Goal: Task Accomplishment & Management: Understand process/instructions

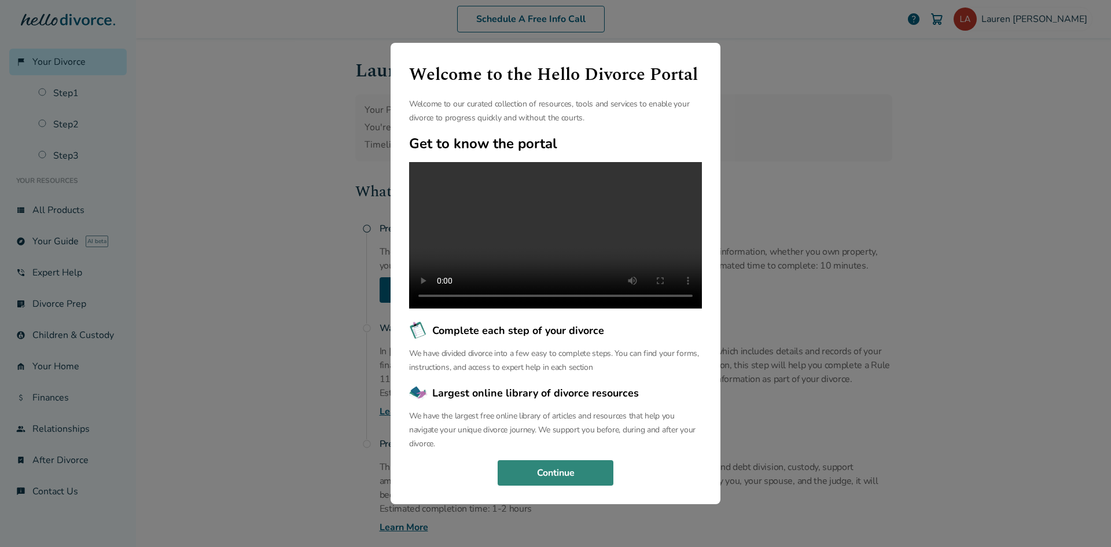
click at [568, 484] on button "Continue" at bounding box center [556, 472] width 116 height 25
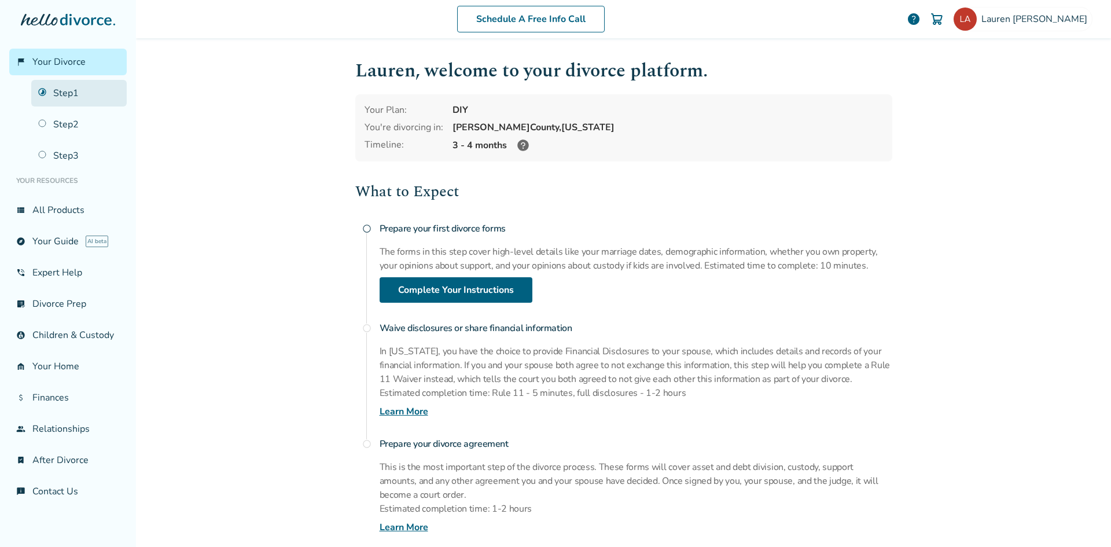
click at [75, 94] on link "Step 1" at bounding box center [78, 93] width 95 height 27
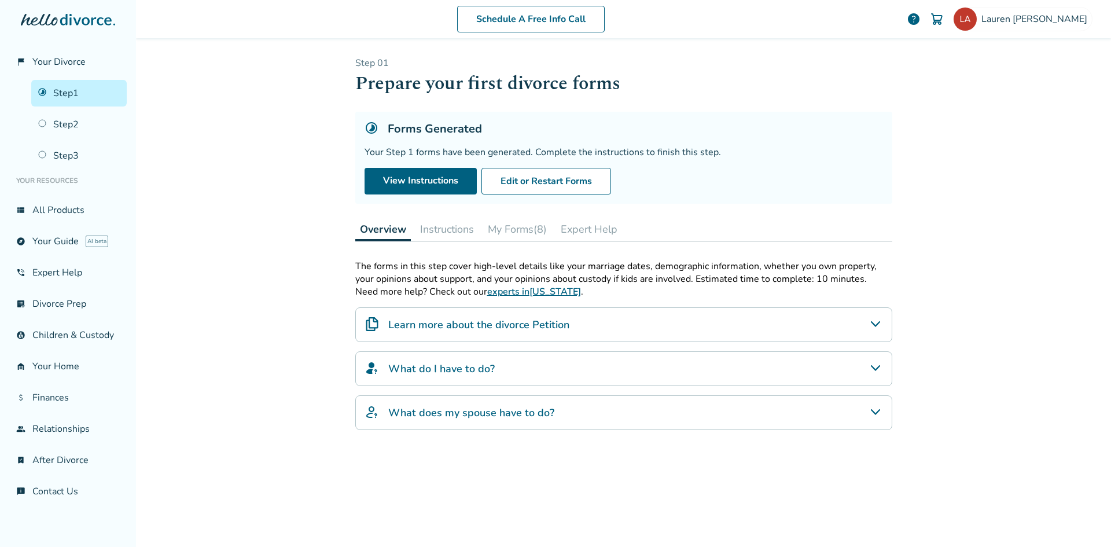
click at [444, 224] on button "Instructions" at bounding box center [446, 229] width 63 height 23
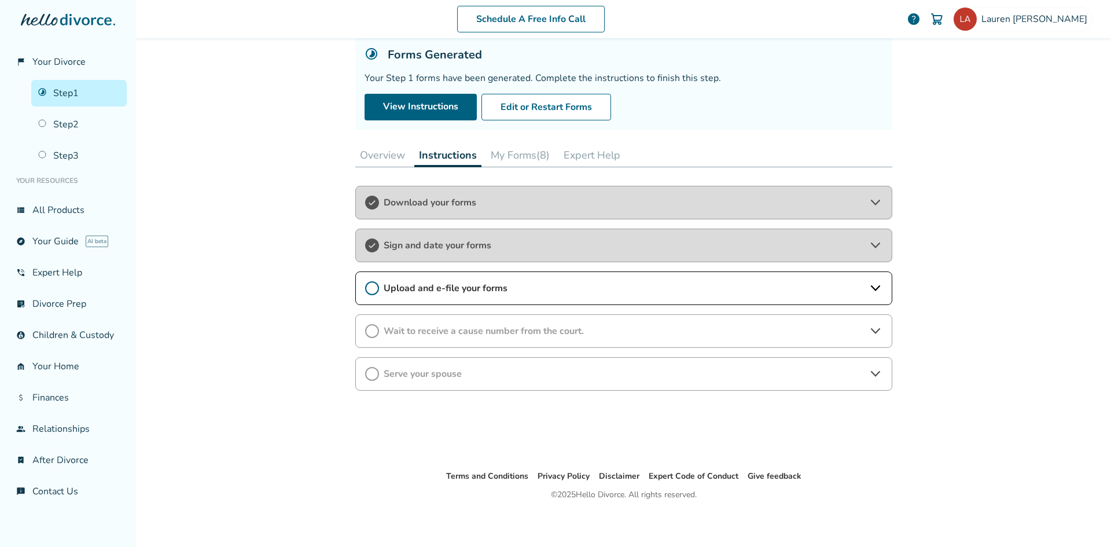
scroll to position [78, 0]
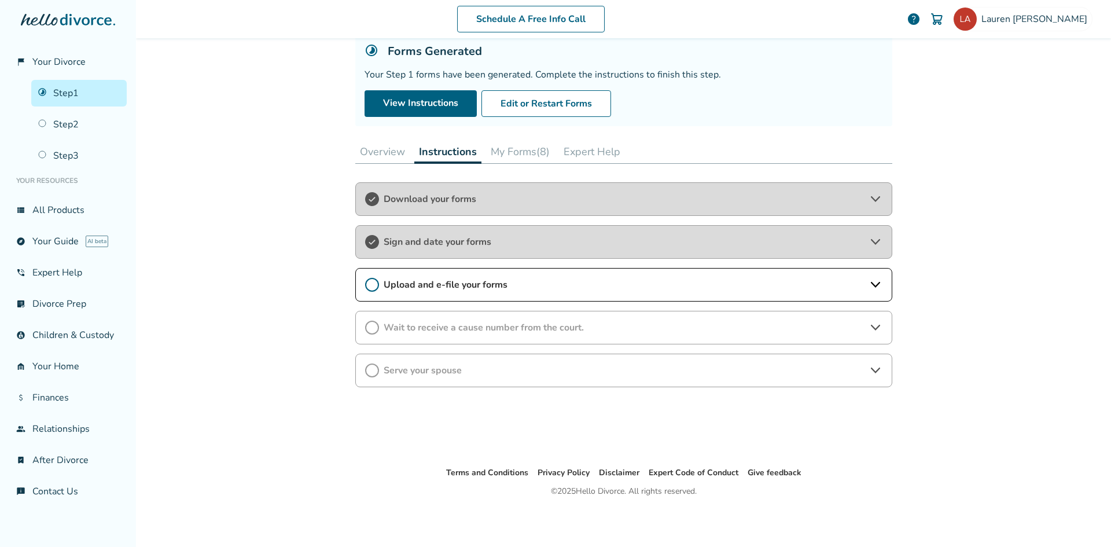
click at [437, 276] on div "Upload and e-file your forms" at bounding box center [623, 285] width 537 height 34
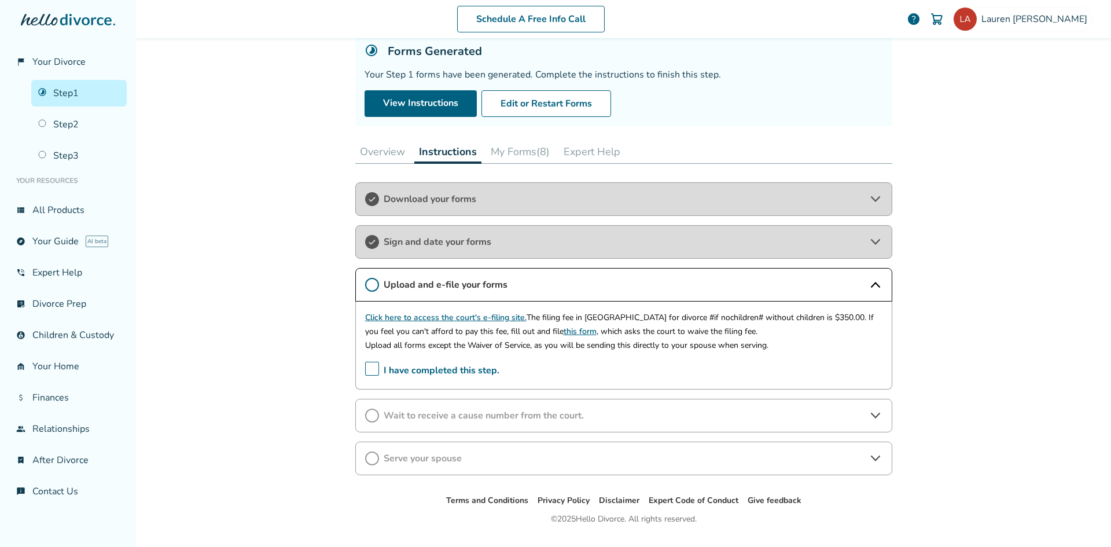
click at [428, 315] on link "Click here to access the court's e-filing site." at bounding box center [445, 317] width 161 height 11
